Goal: Task Accomplishment & Management: Manage account settings

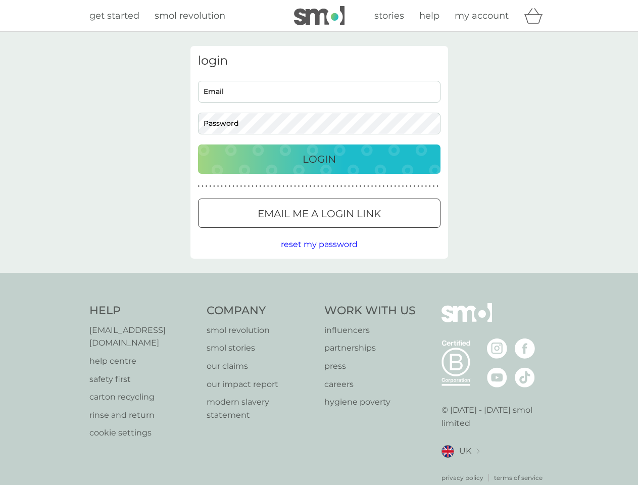
click at [537, 16] on icon "basket" at bounding box center [533, 16] width 19 height 16
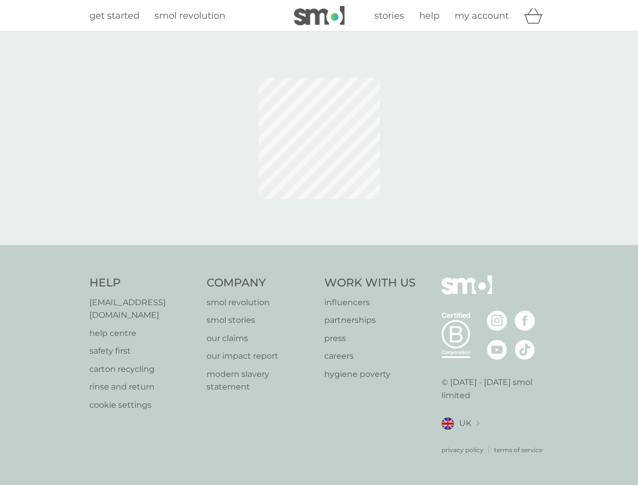
click at [319, 245] on div at bounding box center [319, 138] width 638 height 213
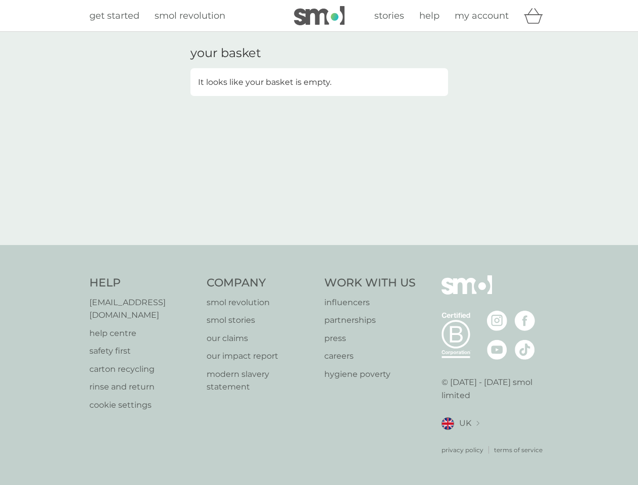
click at [460, 439] on div "privacy policy terms of service" at bounding box center [496, 442] width 108 height 25
